Goal: Task Accomplishment & Management: Complete application form

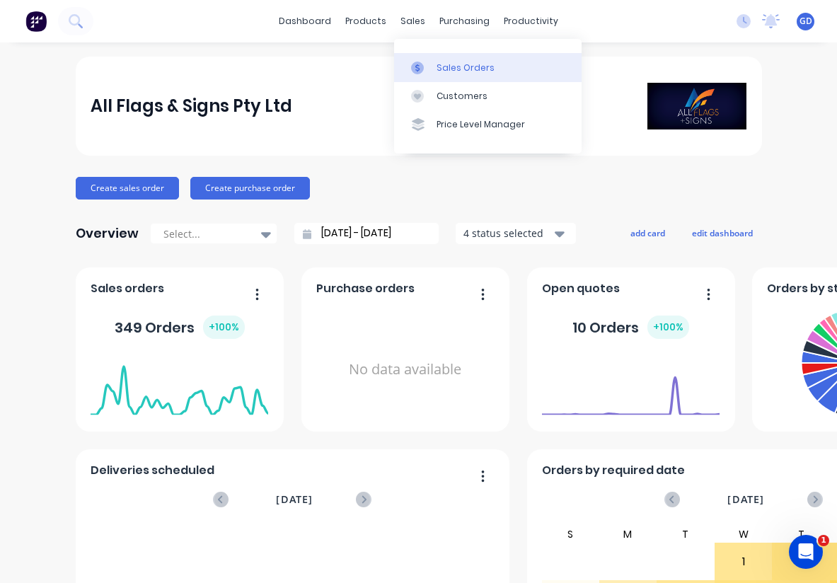
click at [455, 67] on div "Sales Orders" at bounding box center [465, 68] width 58 height 13
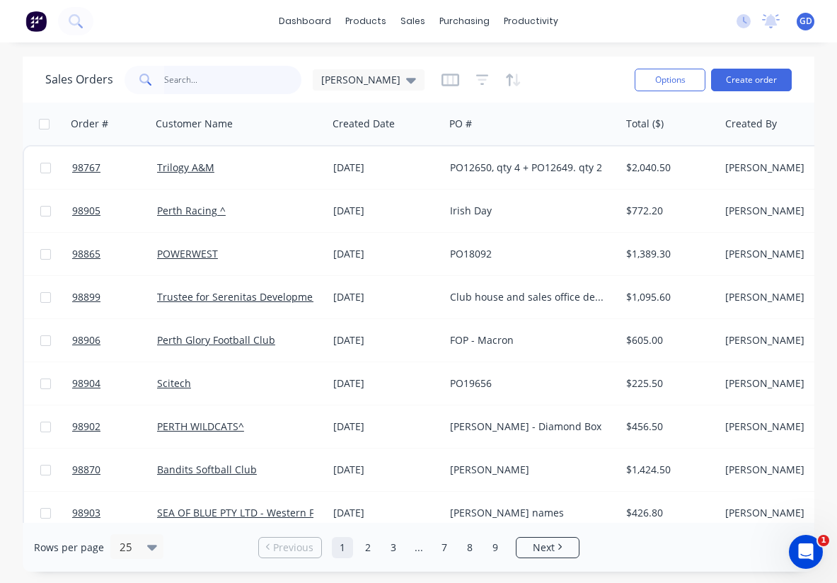
click at [172, 79] on input "text" at bounding box center [233, 80] width 138 height 28
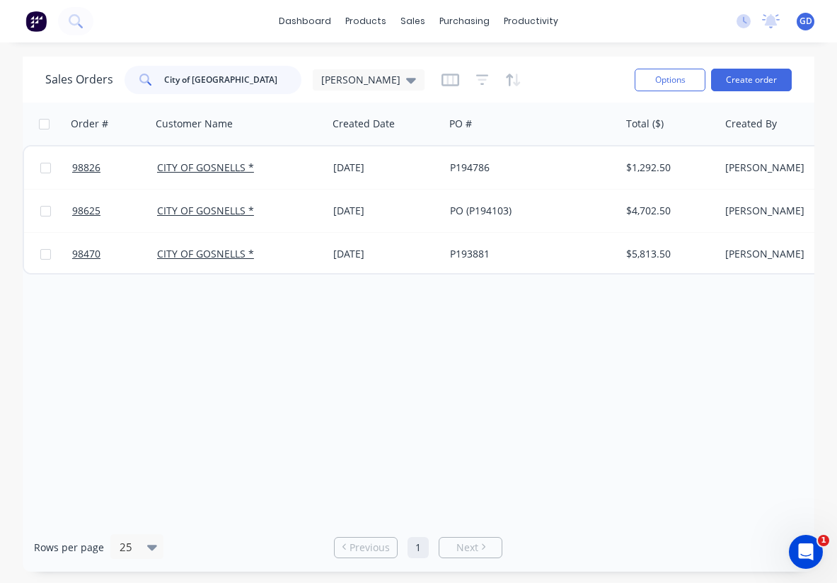
type input "City of gosnells"
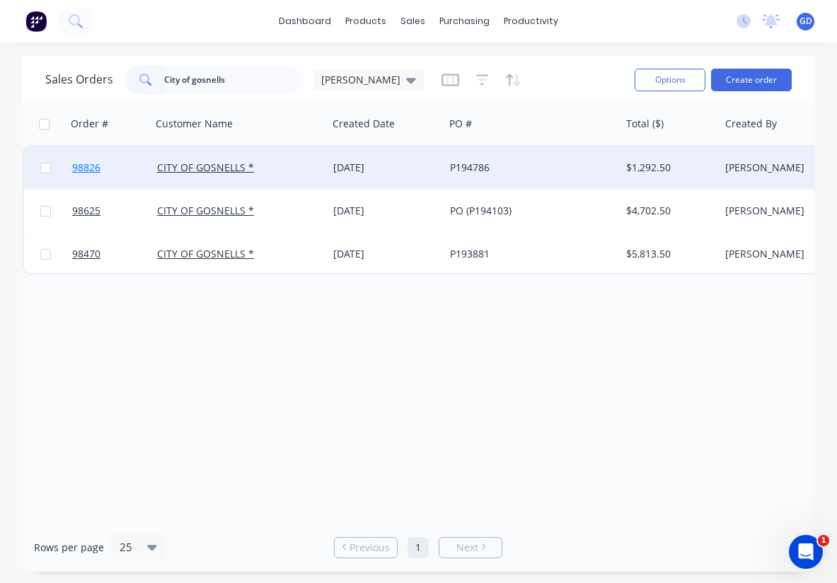
click at [88, 170] on span "98826" at bounding box center [86, 168] width 28 height 14
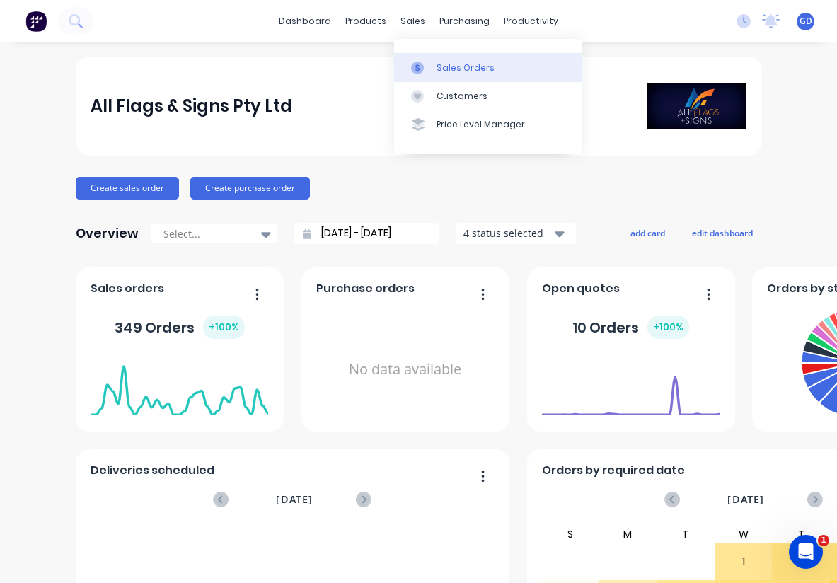
click at [452, 67] on div "Sales Orders" at bounding box center [465, 68] width 58 height 13
click at [445, 64] on div "Sales Orders" at bounding box center [465, 68] width 58 height 13
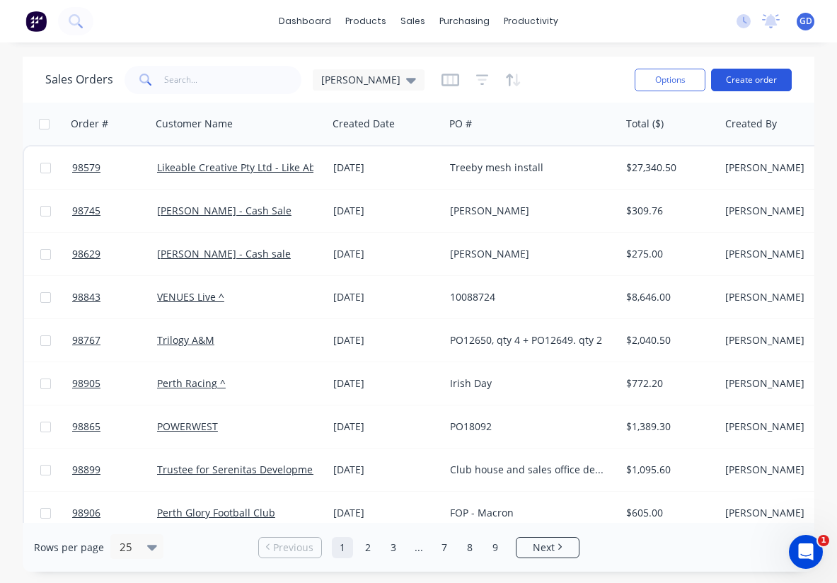
click at [753, 88] on button "Create order" at bounding box center [751, 80] width 81 height 23
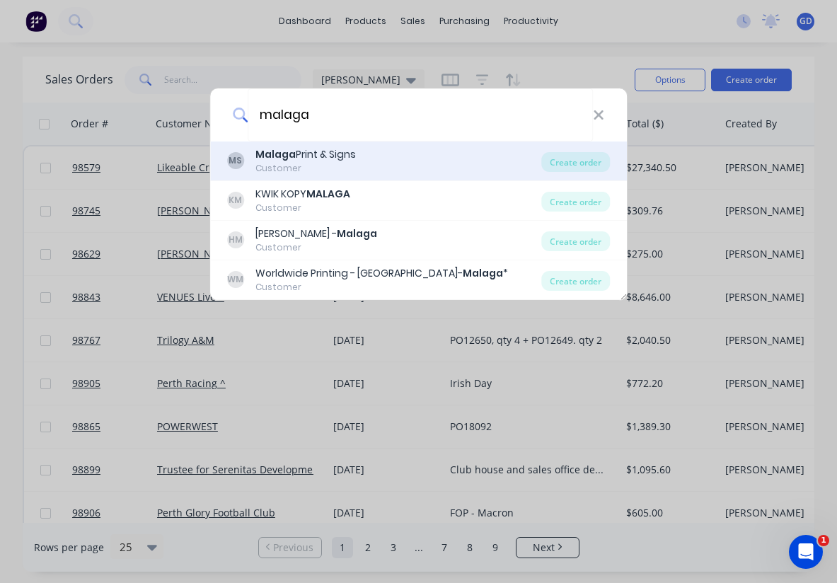
type input "malaga"
click at [323, 153] on div "Malaga Print & Signs" at bounding box center [305, 154] width 100 height 15
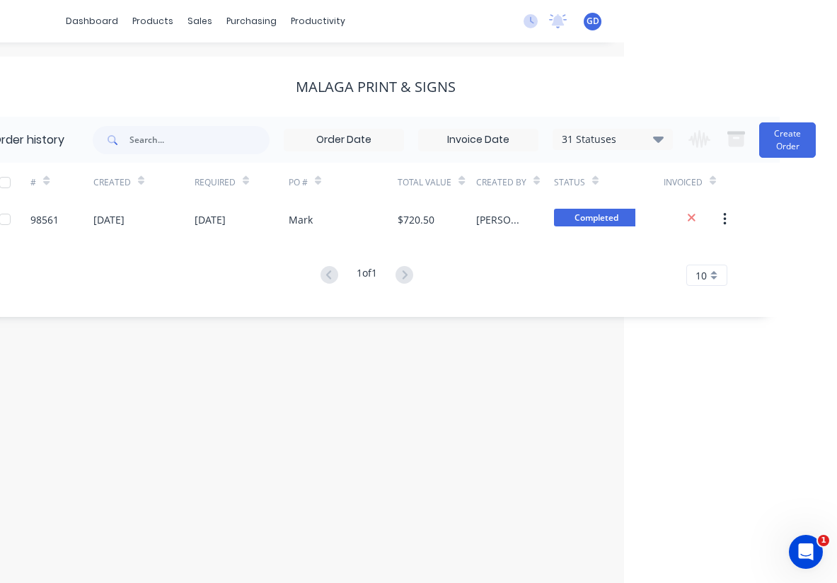
scroll to position [0, 213]
click at [785, 145] on button "Create Order" at bounding box center [787, 139] width 57 height 35
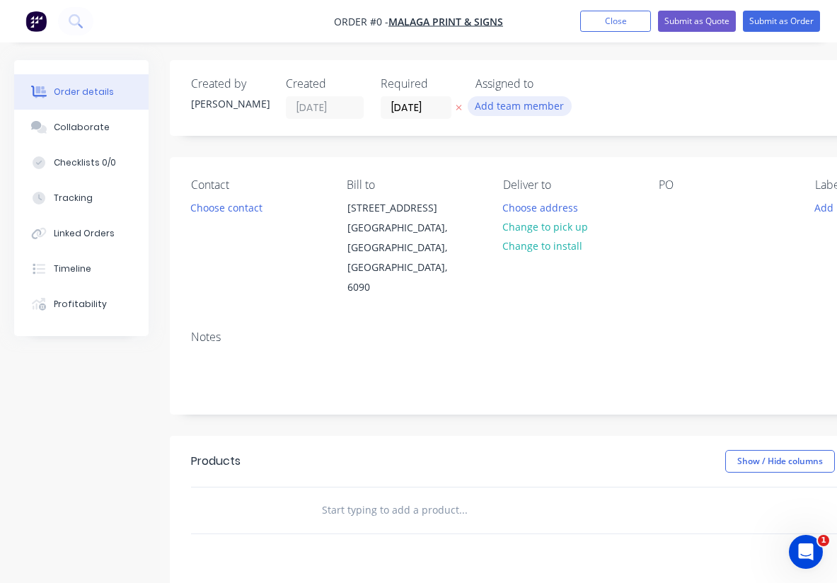
click at [520, 103] on button "Add team member" at bounding box center [520, 105] width 104 height 19
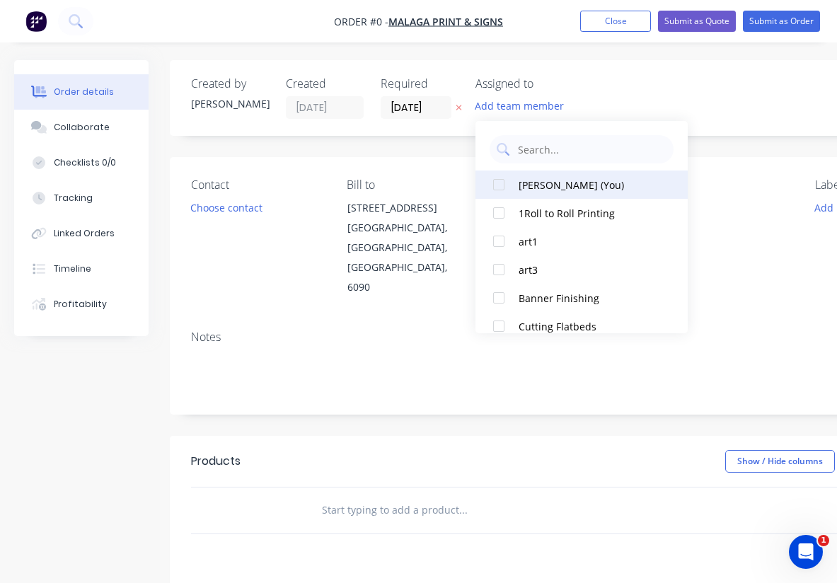
click at [498, 183] on div at bounding box center [499, 184] width 28 height 28
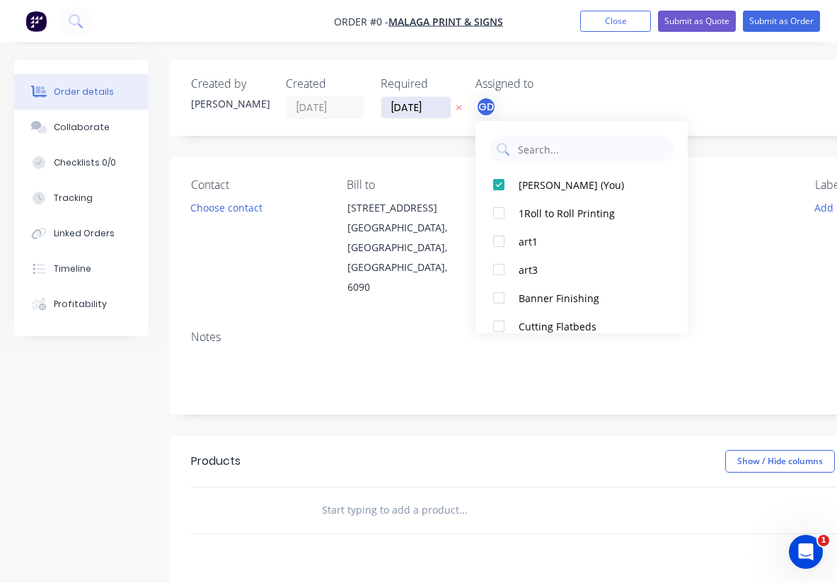
click at [403, 106] on div "Order details Collaborate Checklists 0/0 Tracking Linked Orders Timeline Profit…" at bounding box center [491, 477] width 983 height 835
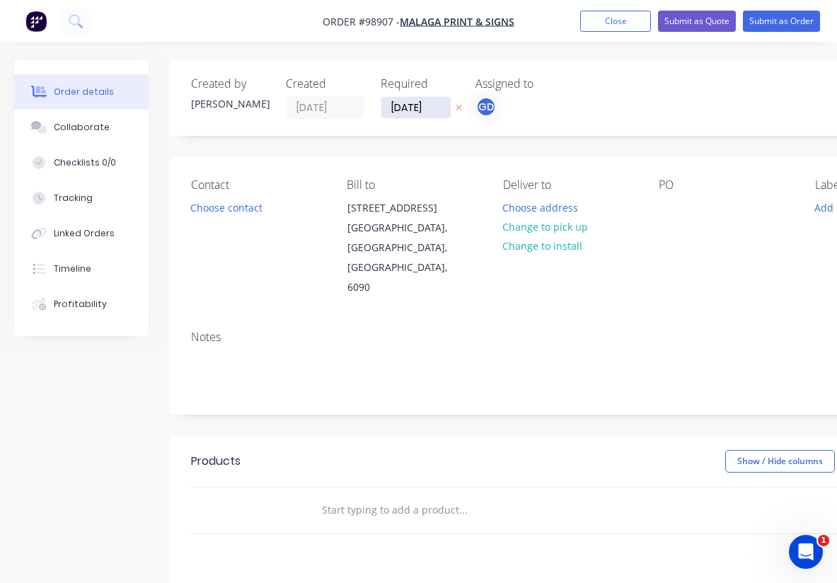
click at [403, 106] on input "14/10/25" at bounding box center [415, 107] width 69 height 21
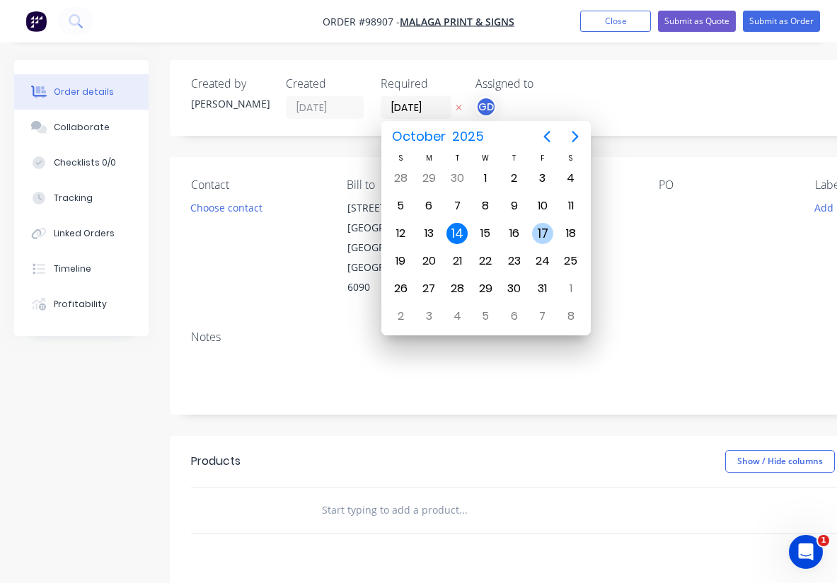
click at [539, 232] on div "17" at bounding box center [542, 233] width 21 height 21
type input "17/10/25"
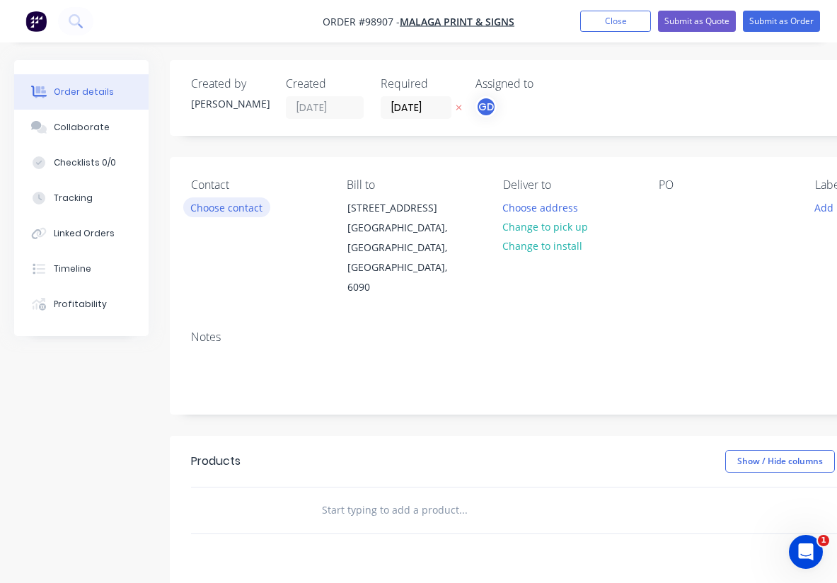
click at [225, 198] on button "Choose contact" at bounding box center [226, 206] width 87 height 19
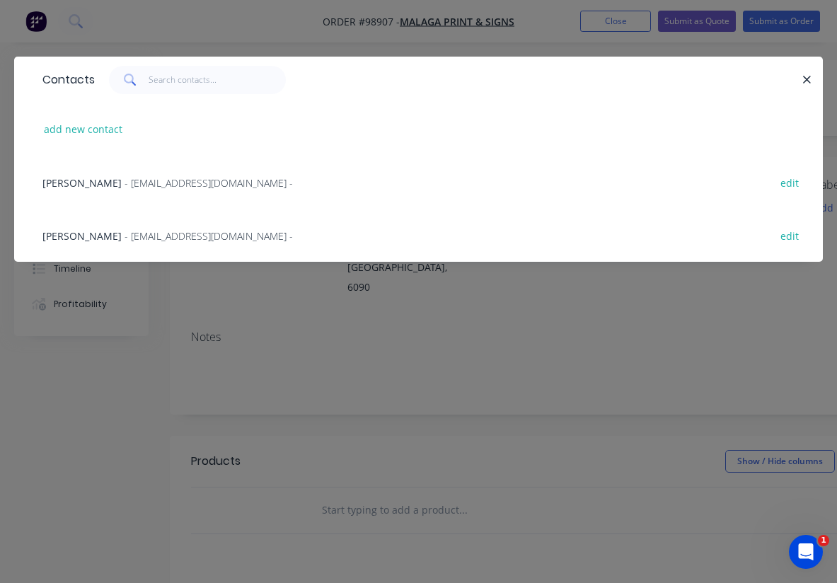
click at [64, 180] on span "Mark Moore" at bounding box center [81, 182] width 79 height 13
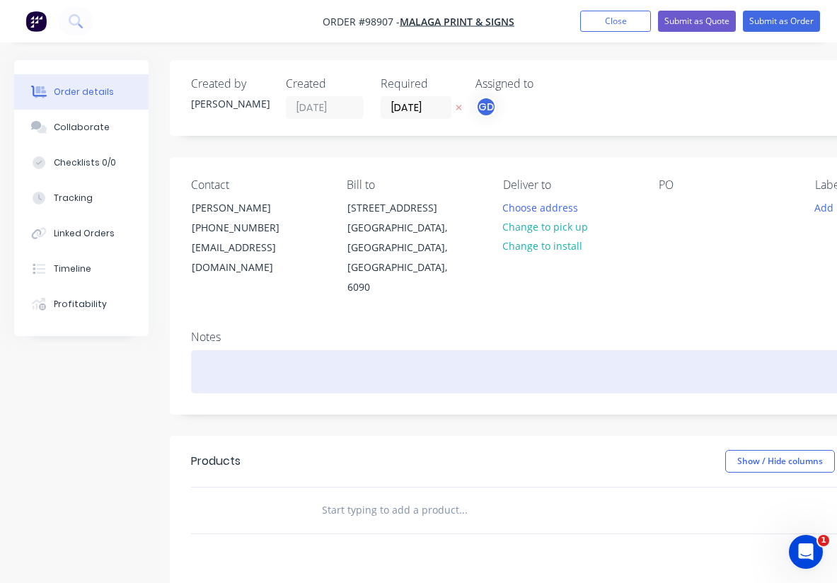
click at [215, 350] on div at bounding box center [569, 371] width 757 height 43
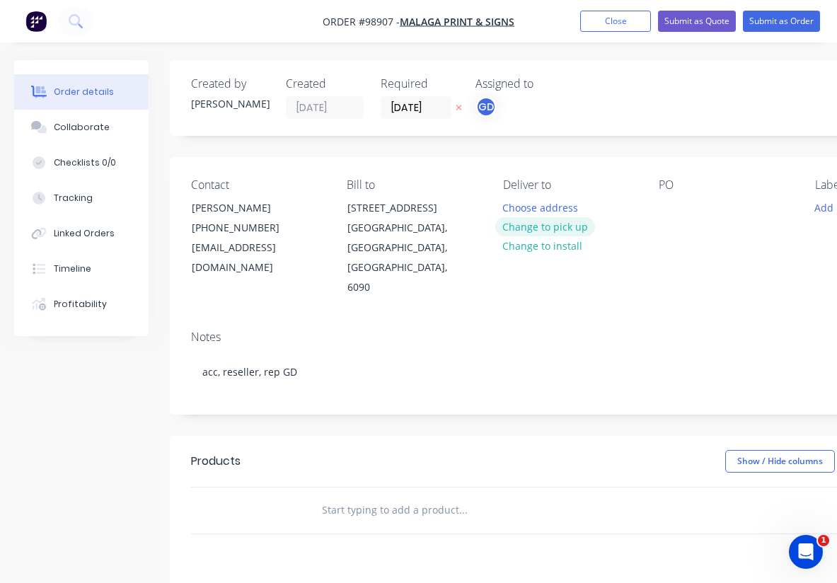
click at [539, 224] on button "Change to pick up" at bounding box center [545, 226] width 100 height 19
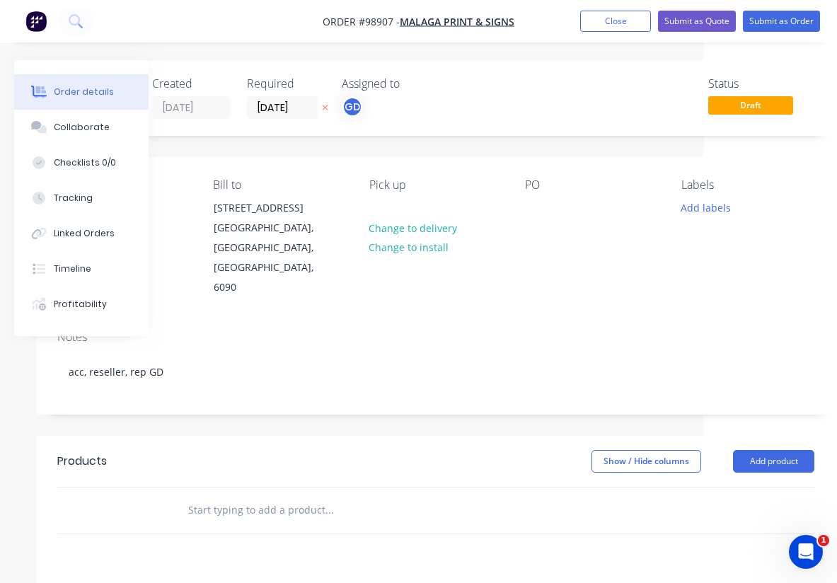
scroll to position [0, 144]
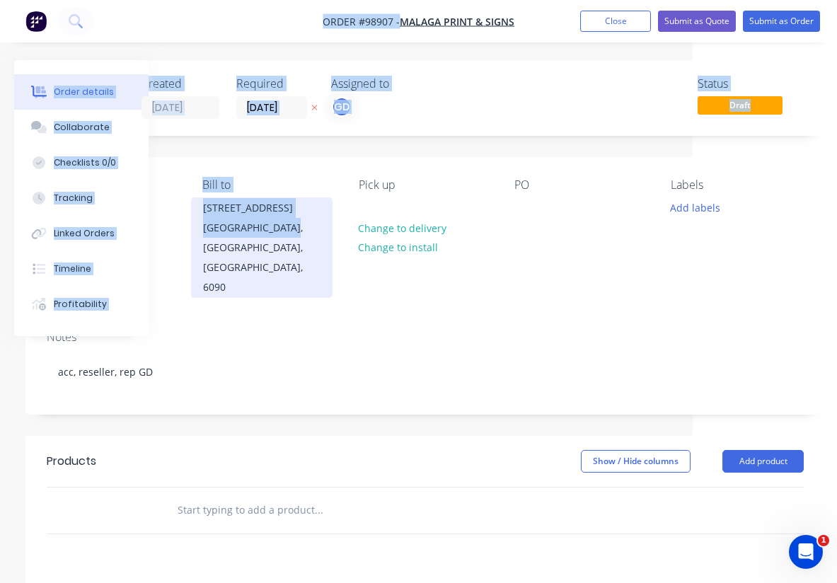
drag, startPoint x: 178, startPoint y: 11, endPoint x: 209, endPoint y: 241, distance: 231.3
click at [209, 241] on div "Order #98907 - Malaga Print & Signs Add product Close Submit as Quote Submit as…" at bounding box center [274, 447] width 837 height 895
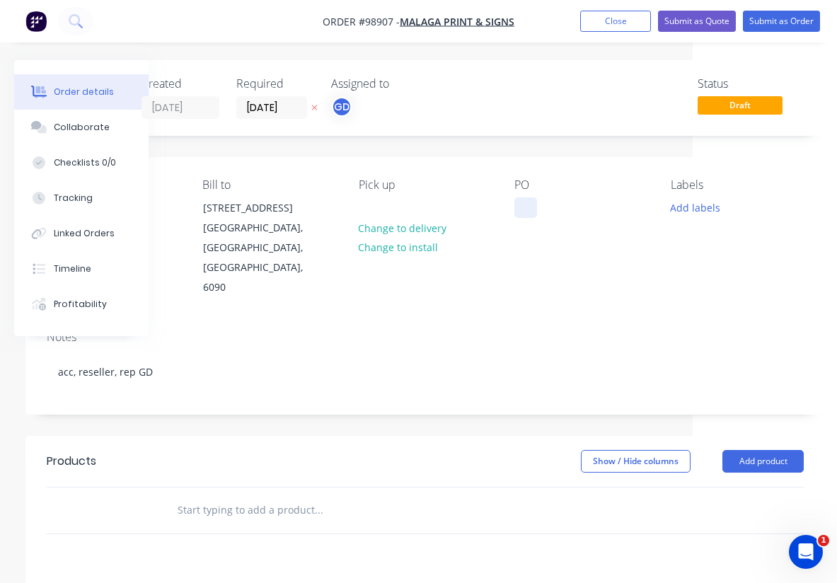
click at [527, 212] on div at bounding box center [525, 207] width 23 height 21
click at [550, 330] on div "Notes" at bounding box center [425, 336] width 757 height 13
click at [679, 205] on button "Add labels" at bounding box center [692, 206] width 65 height 19
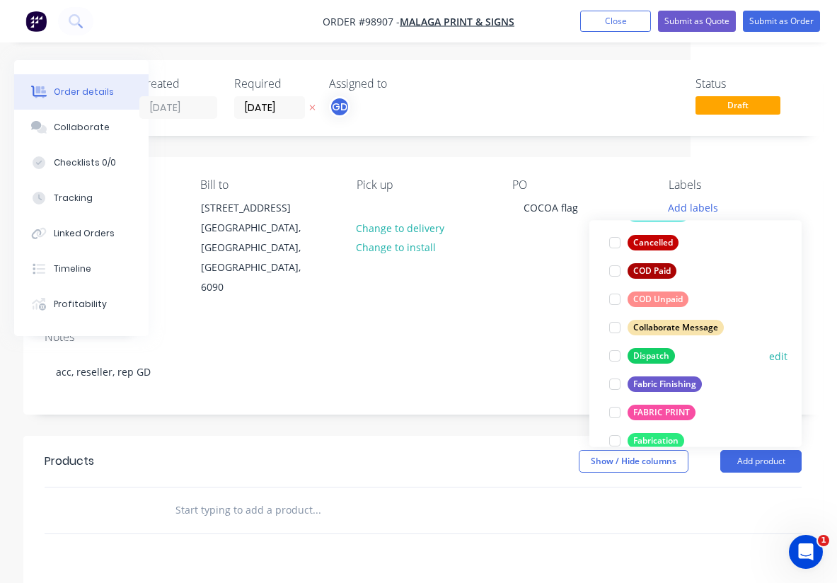
scroll to position [151, 0]
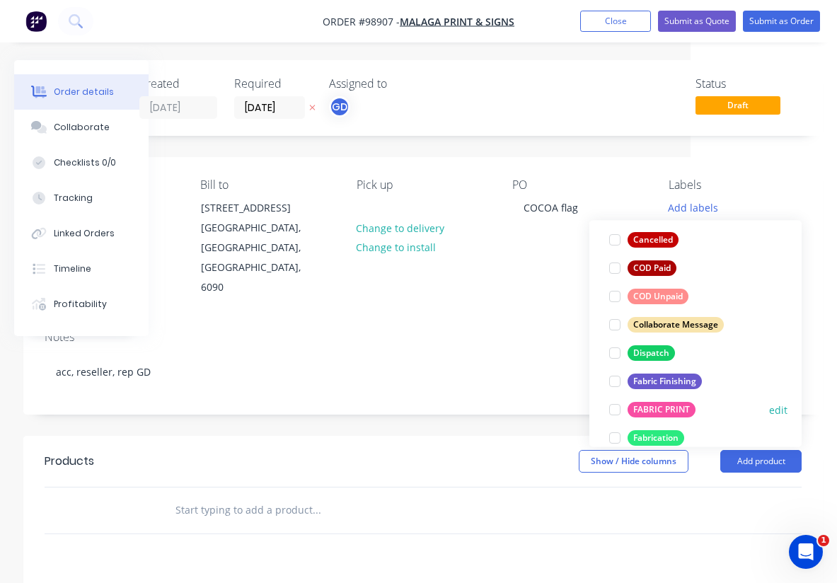
drag, startPoint x: 674, startPoint y: 383, endPoint x: 674, endPoint y: 393, distance: 9.9
click at [674, 383] on div "Fabric Finishing" at bounding box center [664, 382] width 74 height 16
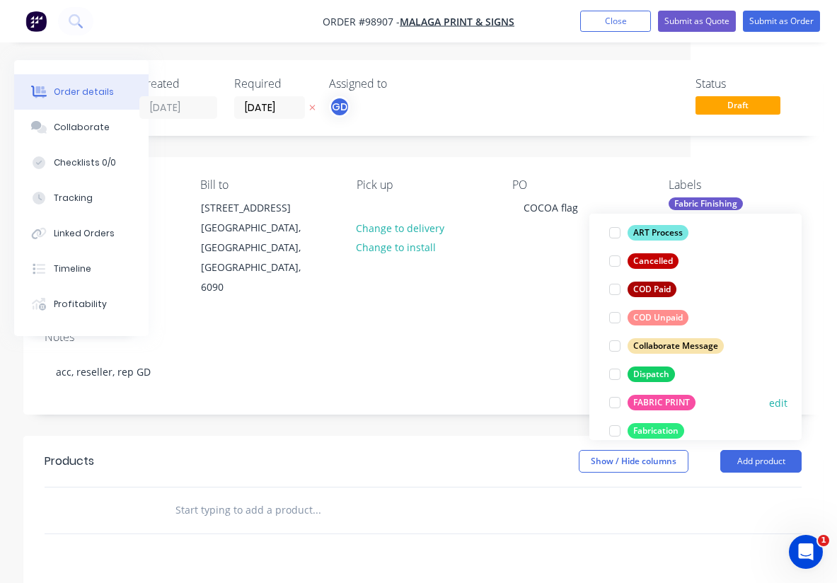
click at [672, 402] on div "FABRIC PRINT" at bounding box center [661, 403] width 68 height 16
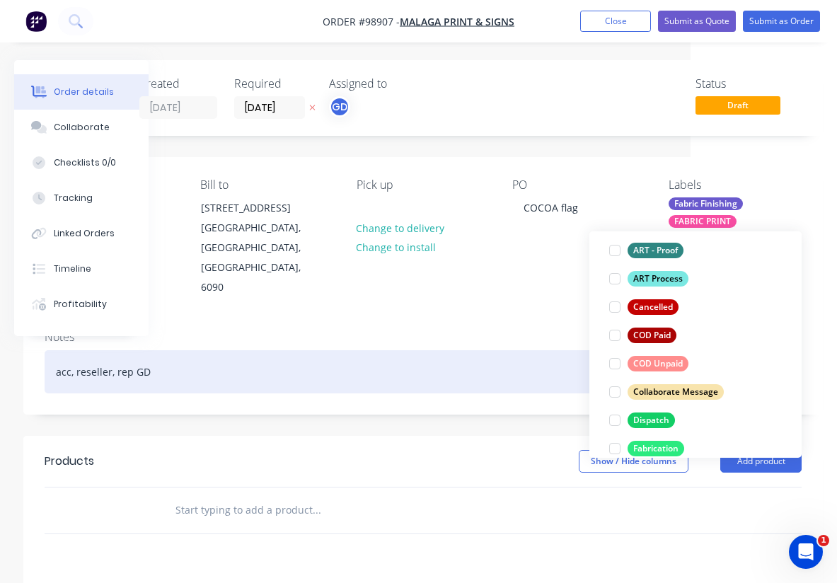
click at [455, 350] on div "acc, reseller, rep GD" at bounding box center [423, 371] width 757 height 43
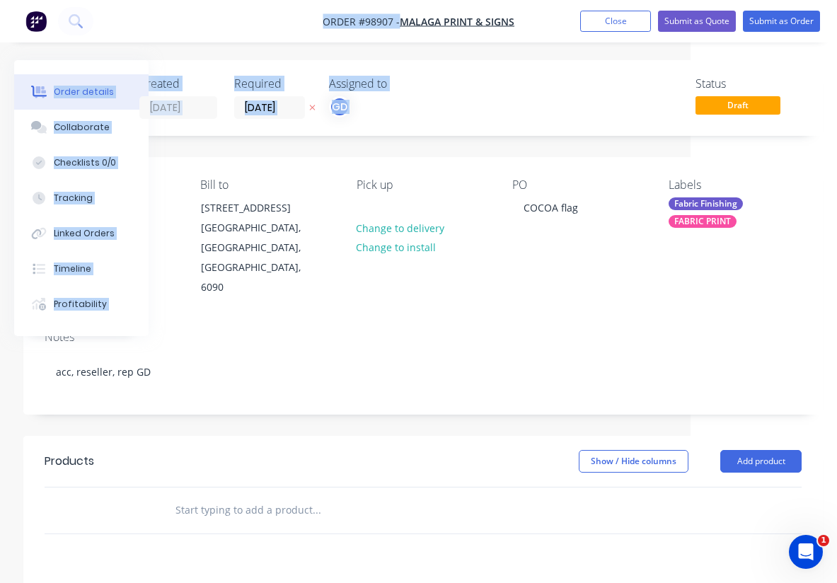
drag, startPoint x: 295, startPoint y: 1, endPoint x: 693, endPoint y: -83, distance: 406.4
click at [690, 0] on html "Order #98907 - Malaga Print & Signs Add product Close Submit as Quote Submit as…" at bounding box center [272, 447] width 837 height 895
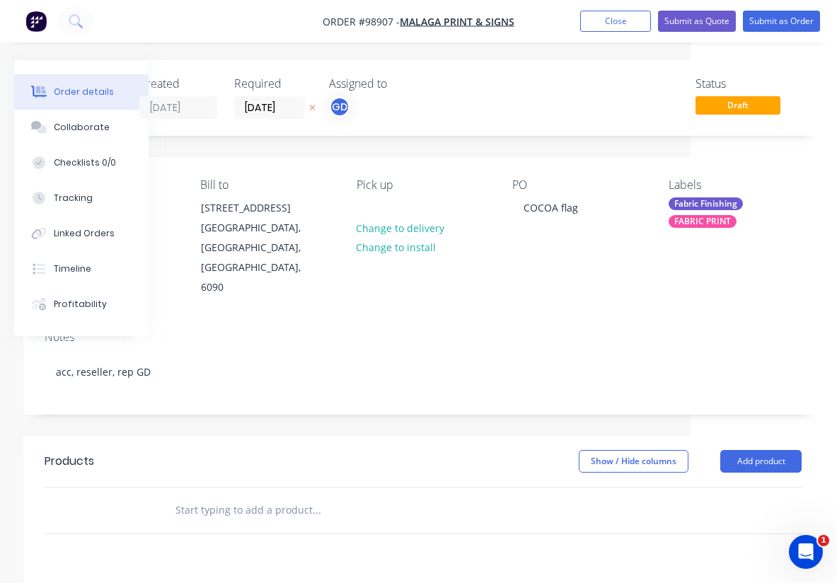
click at [412, 0] on nav "Order #98907 - Malaga Print & Signs Add product Close Submit as Quote Submit as…" at bounding box center [418, 21] width 837 height 42
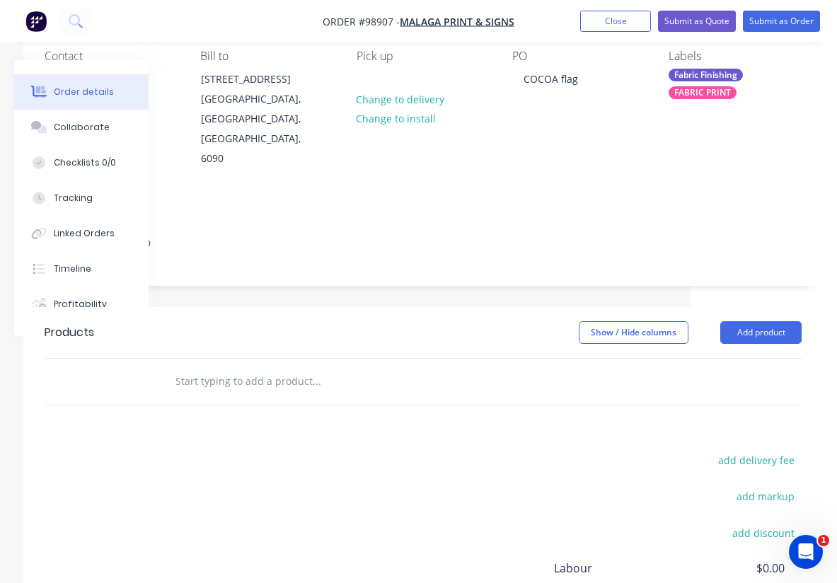
scroll to position [129, 146]
click at [235, 366] on input "text" at bounding box center [316, 380] width 283 height 28
paste input "Flag only 2-sided Sample flag will be supplied 1 copy please"
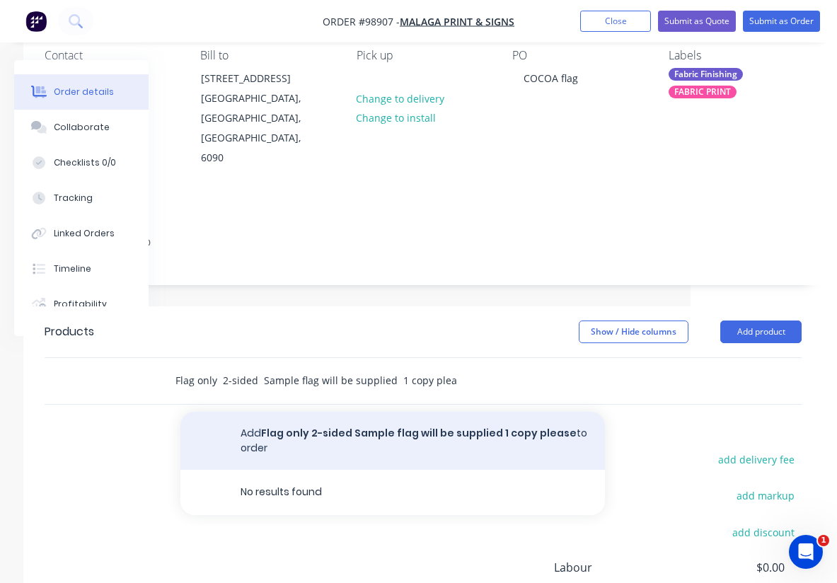
type input "Flag only 2-sided Sample flag will be supplied 1 copy please"
click at [301, 424] on button "Add Flag only 2-sided Sample flag will be supplied 1 copy please to order" at bounding box center [392, 441] width 424 height 58
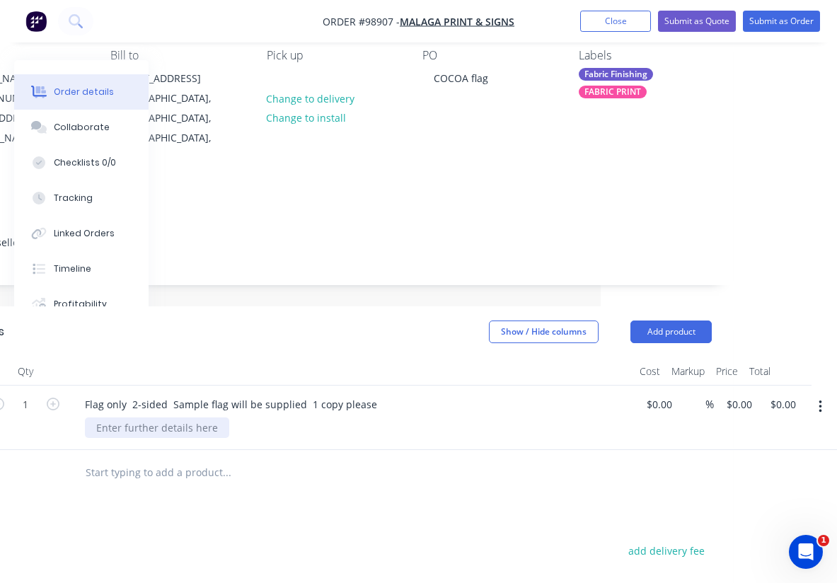
scroll to position [129, 236]
click at [170, 417] on div at bounding box center [157, 427] width 144 height 21
click at [299, 323] on header "Products Show / Hide columns Add product" at bounding box center [333, 331] width 799 height 51
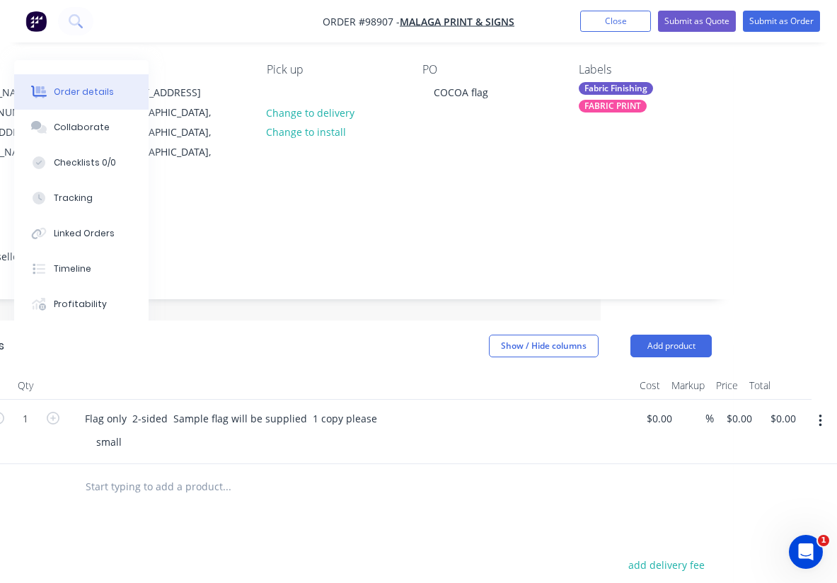
scroll to position [115, 236]
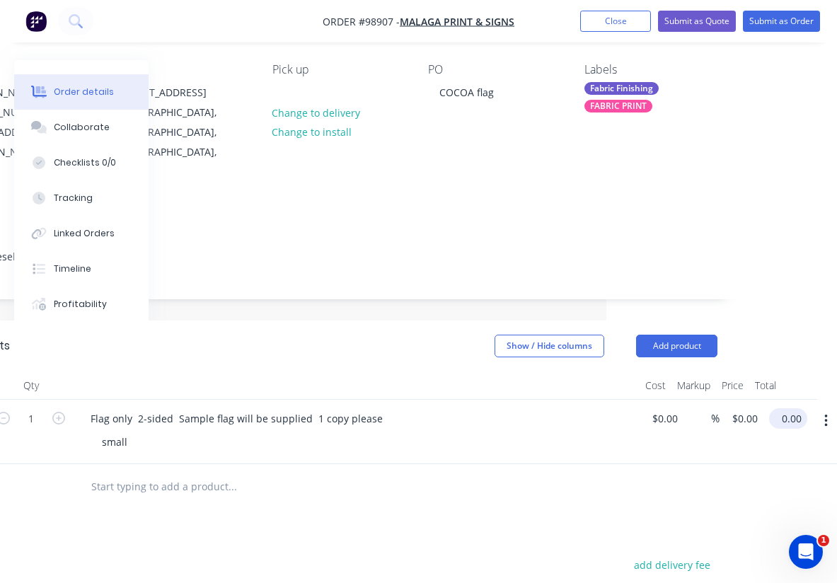
click at [793, 408] on input "0.00" at bounding box center [791, 418] width 33 height 21
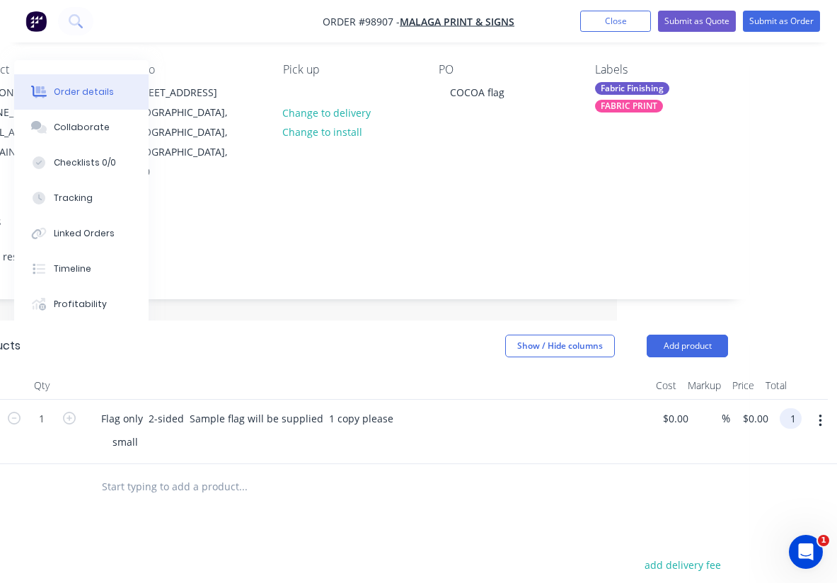
scroll to position [115, 220]
type input "125"
type input "$125.00"
click at [540, 473] on div at bounding box center [339, 487] width 498 height 28
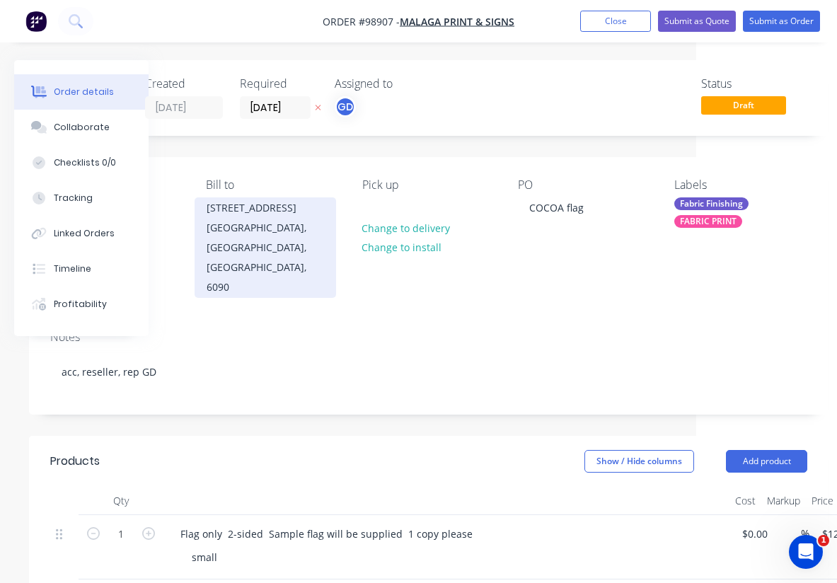
scroll to position [0, 0]
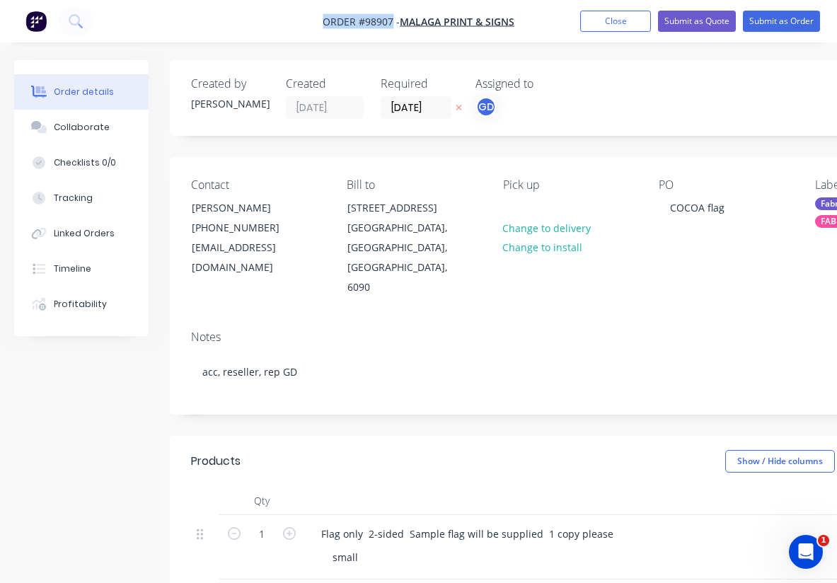
drag, startPoint x: 306, startPoint y: 21, endPoint x: 393, endPoint y: 21, distance: 87.7
click at [393, 21] on nav "Order #98907 - Malaga Print & Signs Add product Close Submit as Quote Submit as…" at bounding box center [418, 21] width 837 height 42
copy span "Order #98907"
click at [599, 22] on button "Close" at bounding box center [615, 21] width 71 height 21
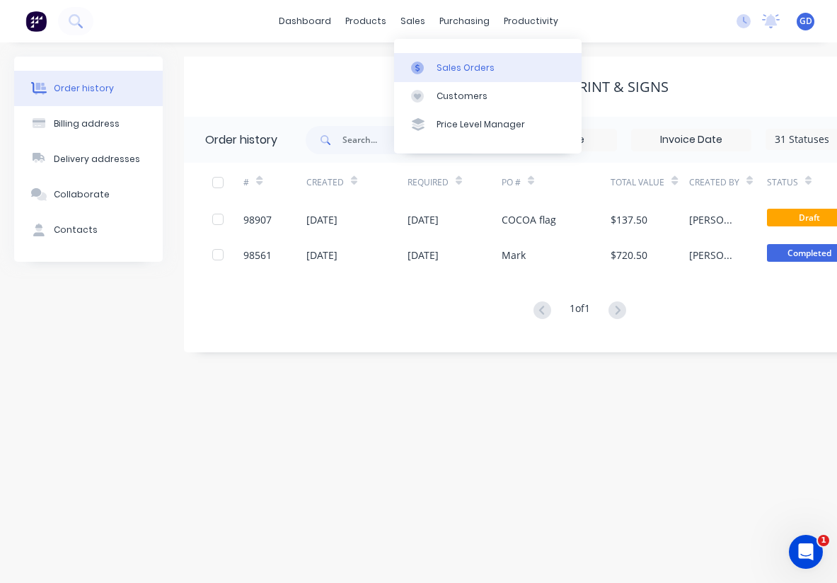
click at [458, 63] on div "Sales Orders" at bounding box center [465, 68] width 58 height 13
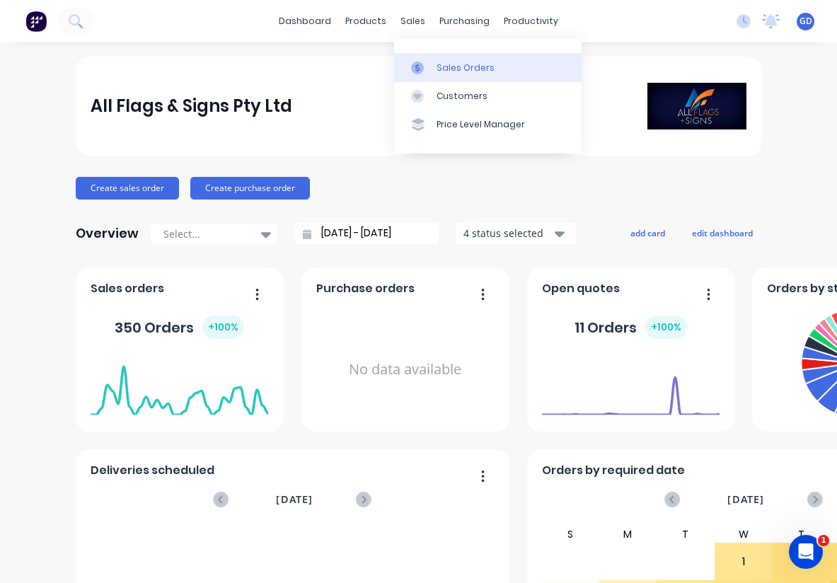
click at [452, 62] on div "Sales Orders" at bounding box center [465, 68] width 58 height 13
